Goal: Navigation & Orientation: Find specific page/section

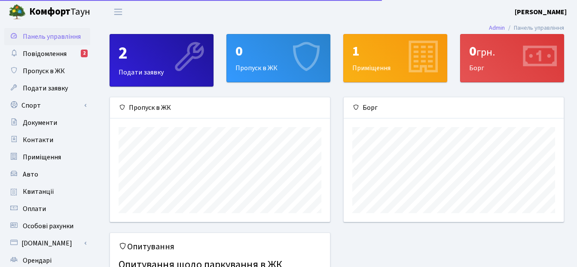
scroll to position [124, 220]
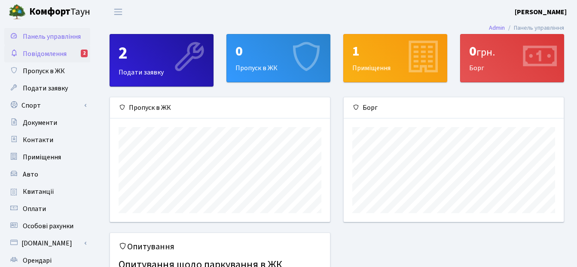
click at [40, 49] on span "Повідомлення" at bounding box center [45, 53] width 44 height 9
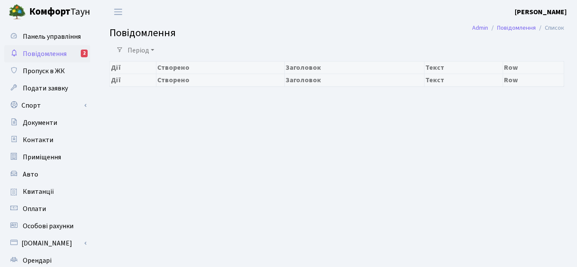
select select "25"
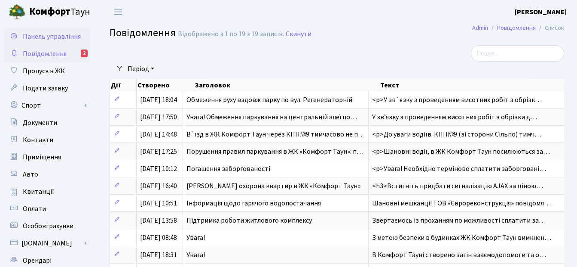
click at [45, 36] on span "Панель управління" at bounding box center [52, 36] width 58 height 9
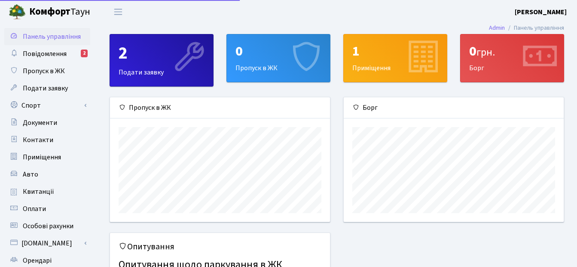
scroll to position [124, 220]
